Goal: Task Accomplishment & Management: Manage account settings

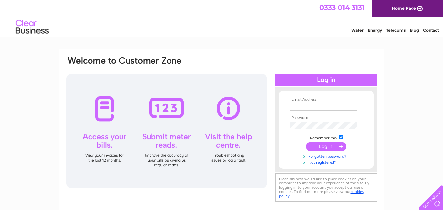
type input "[PERSON_NAME][EMAIL_ADDRESS][PERSON_NAME][DOMAIN_NAME]"
click at [329, 145] on input "submit" at bounding box center [326, 146] width 40 height 9
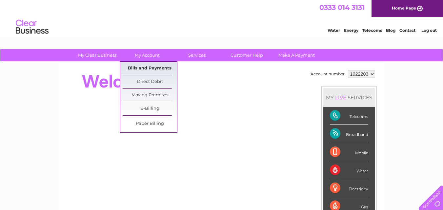
click at [144, 65] on link "Bills and Payments" at bounding box center [150, 68] width 54 height 13
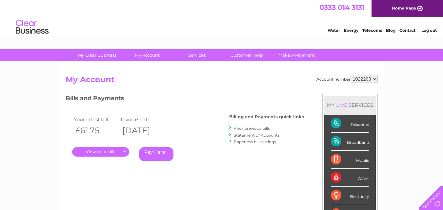
click at [107, 151] on link "." at bounding box center [100, 152] width 57 height 10
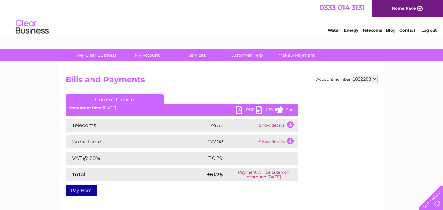
click at [240, 110] on link "PDF" at bounding box center [246, 111] width 20 height 10
